Goal: Navigation & Orientation: Find specific page/section

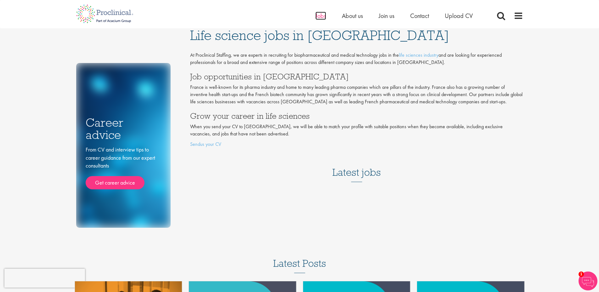
click at [318, 14] on span "Jobs" at bounding box center [320, 16] width 11 height 8
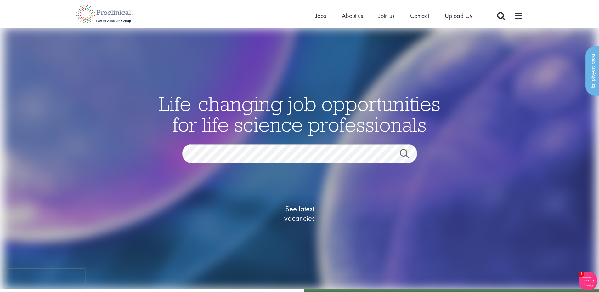
click at [525, 17] on div "Home Jobs About us Join us Contact Upload CV" at bounding box center [299, 12] width 456 height 24
click at [515, 18] on span at bounding box center [517, 15] width 9 height 9
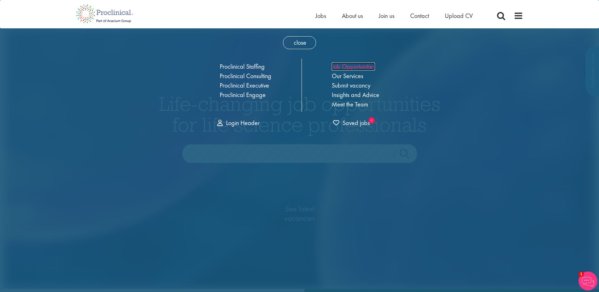
click at [352, 68] on link "Job Opportunities" at bounding box center [353, 66] width 43 height 8
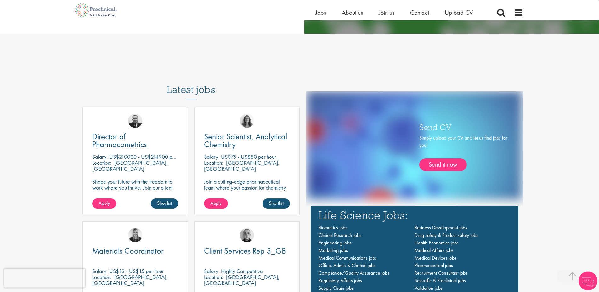
scroll to position [385, 0]
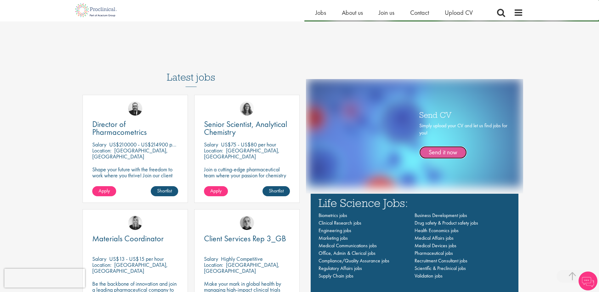
click at [457, 151] on link "Send it now" at bounding box center [442, 152] width 47 height 13
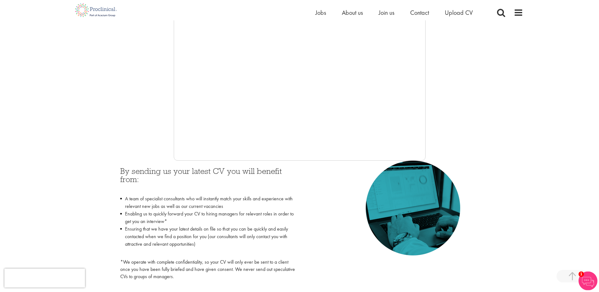
scroll to position [128, 0]
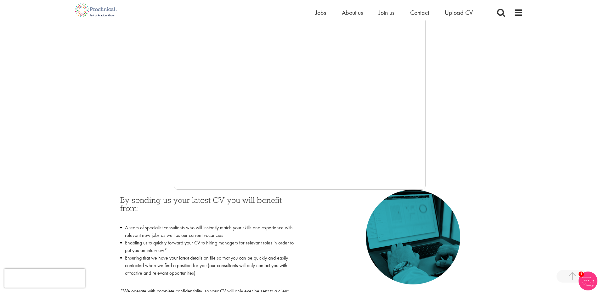
click at [469, 136] on div at bounding box center [299, 95] width 447 height 189
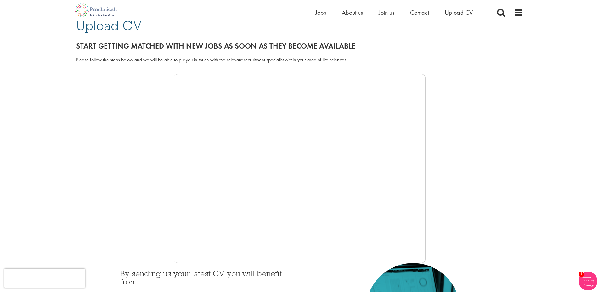
scroll to position [0, 0]
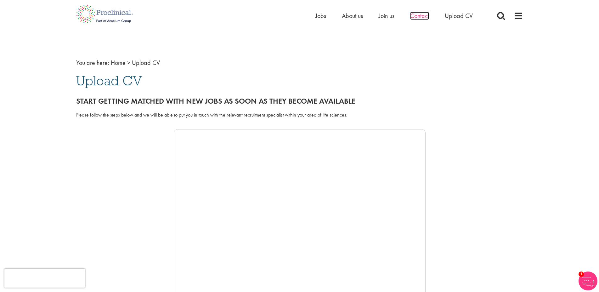
click at [427, 12] on span "Contact" at bounding box center [419, 16] width 19 height 8
